Goal: Task Accomplishment & Management: Use online tool/utility

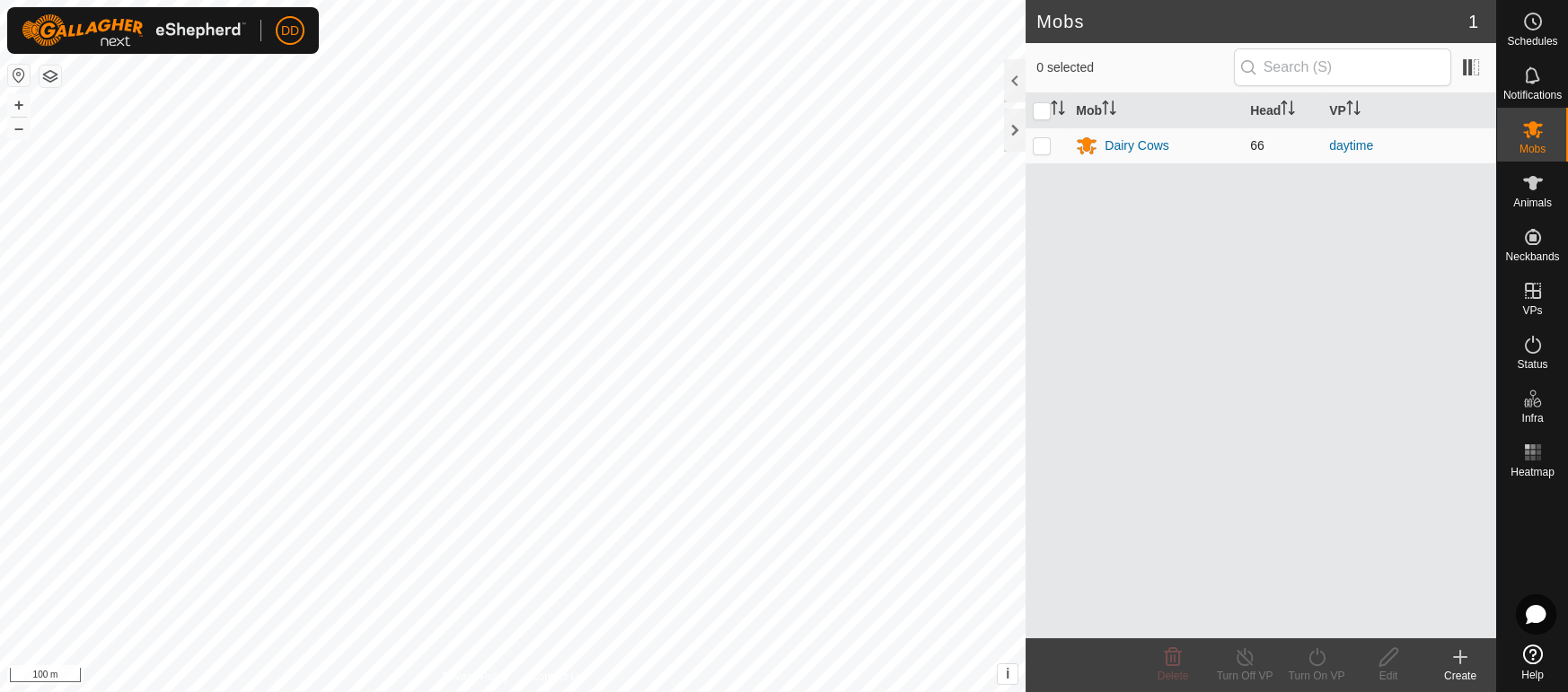
click at [1037, 149] on p-checkbox at bounding box center [1041, 145] width 18 height 15
checkbox input "true"
click at [1244, 680] on div "Turn Off VP" at bounding box center [1245, 675] width 72 height 17
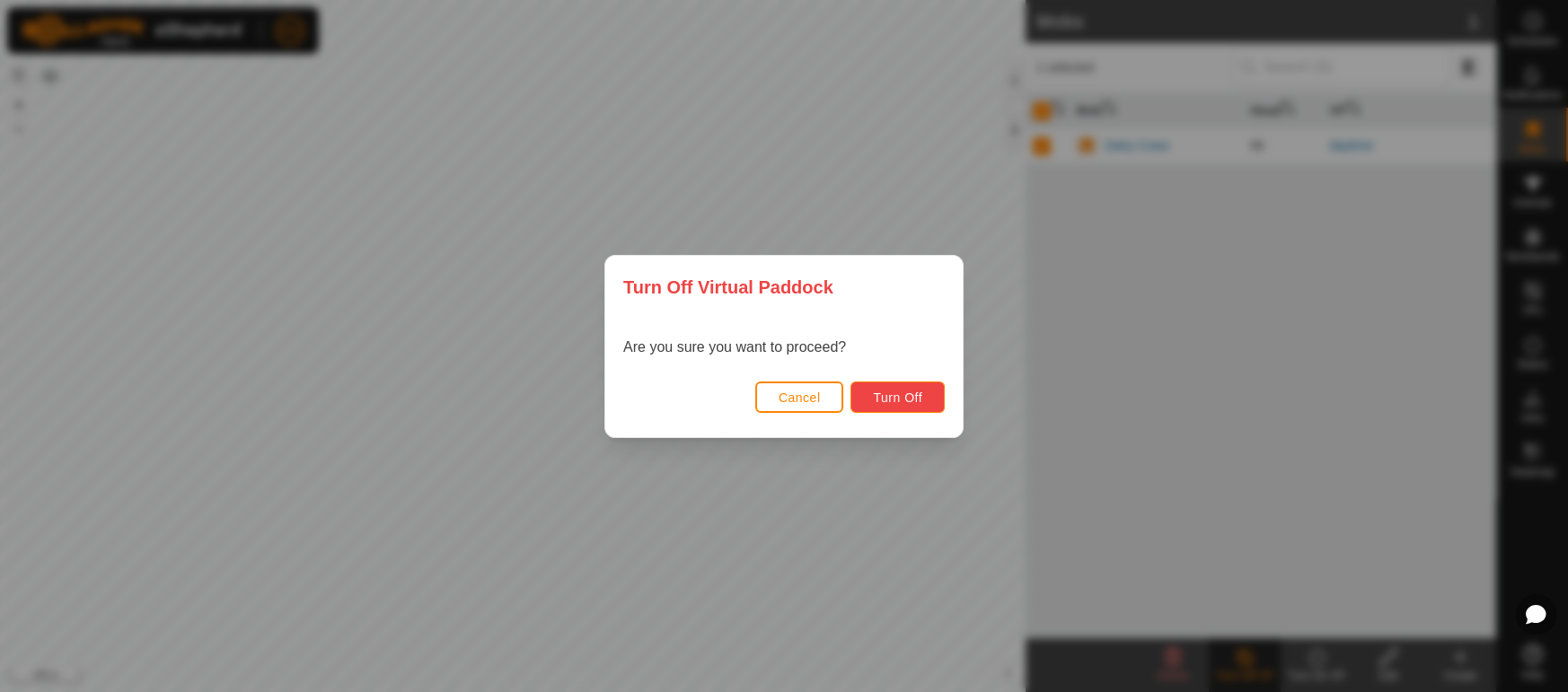
click at [898, 403] on span "Turn Off" at bounding box center [897, 397] width 50 height 15
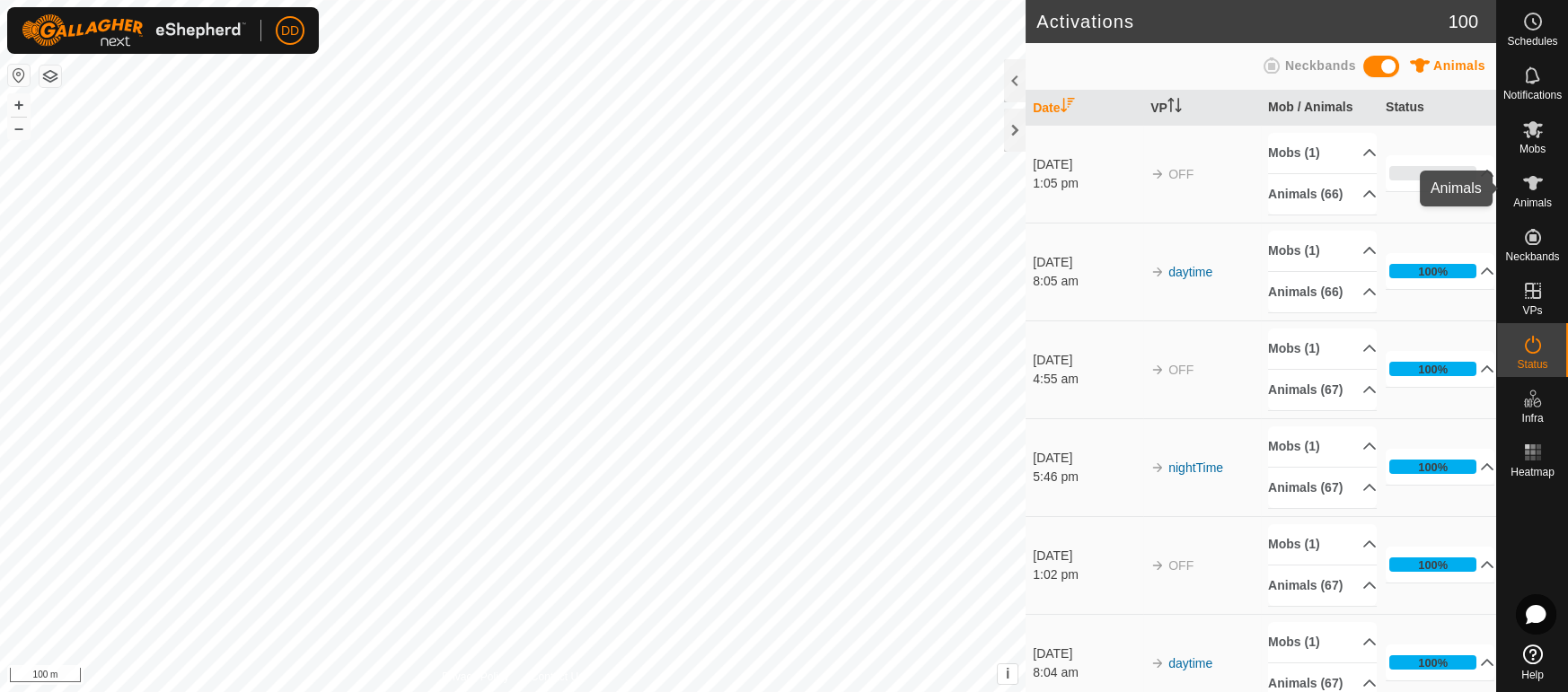
click at [1538, 182] on icon at bounding box center [1533, 183] width 21 height 21
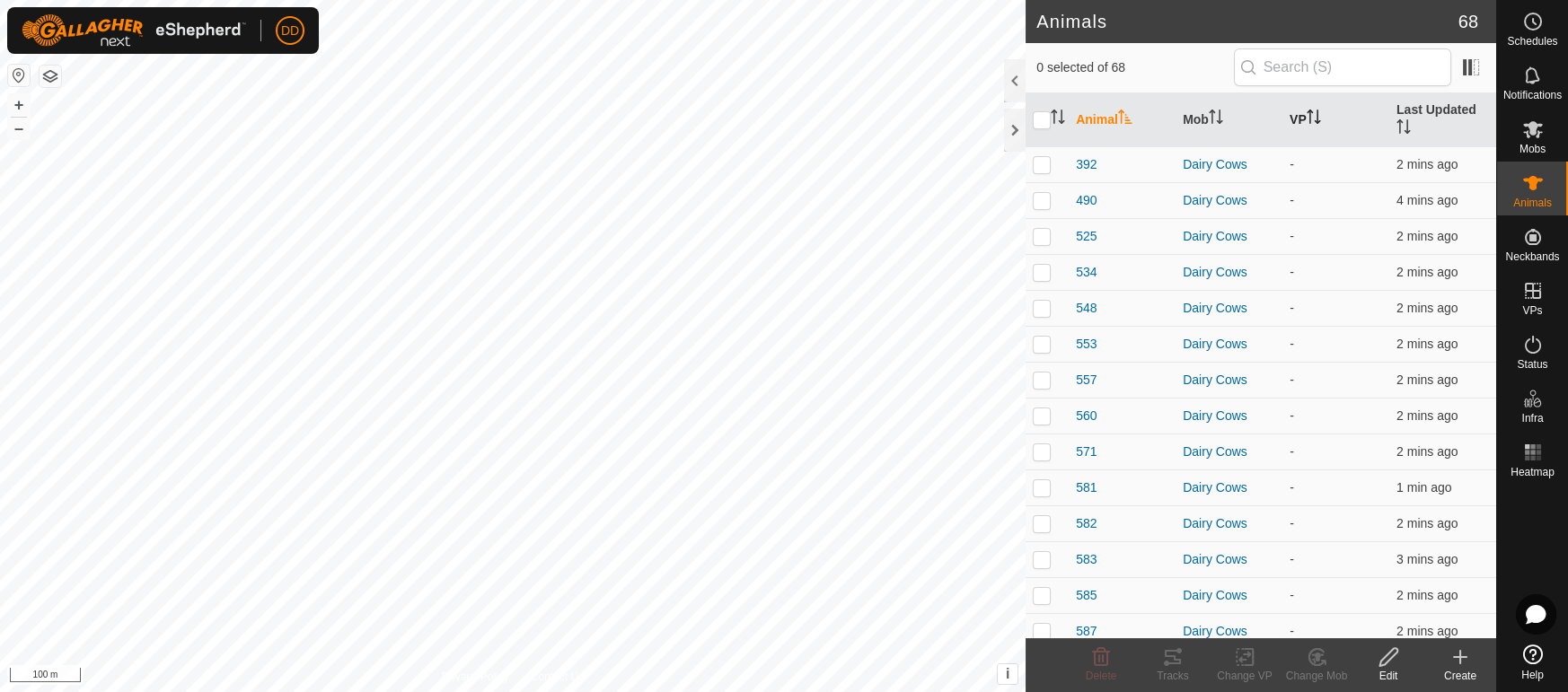
click at [1301, 104] on th "VP" at bounding box center [1335, 120] width 107 height 54
